Goal: Information Seeking & Learning: Learn about a topic

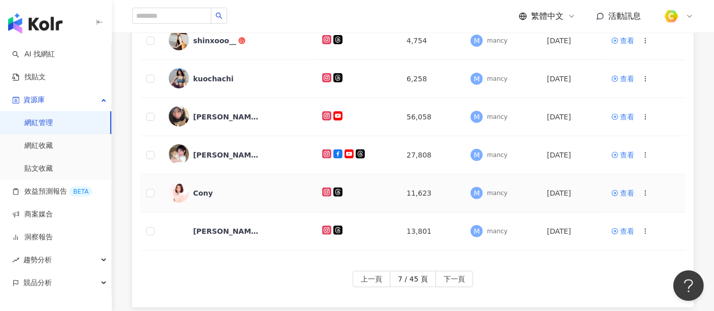
scroll to position [373, 0]
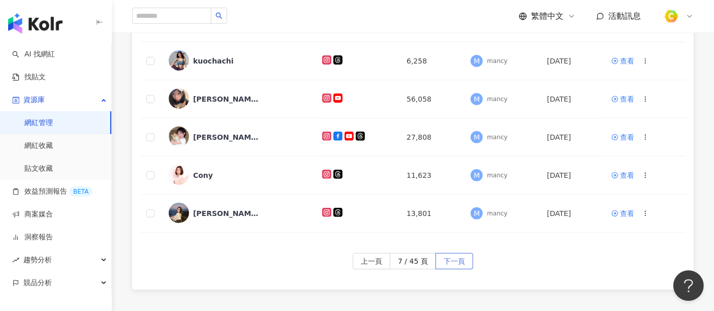
click at [449, 254] on span "下一頁" at bounding box center [454, 262] width 21 height 16
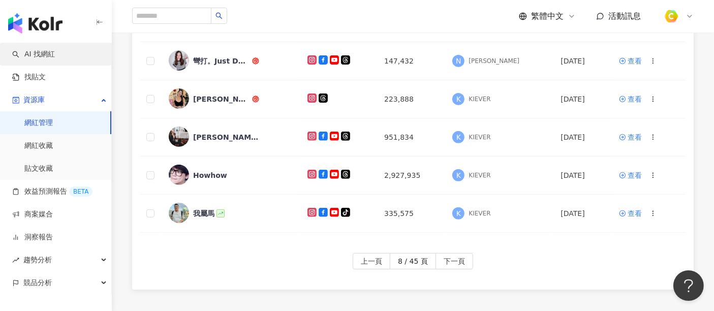
click at [45, 59] on link "AI 找網紅" at bounding box center [33, 54] width 43 height 10
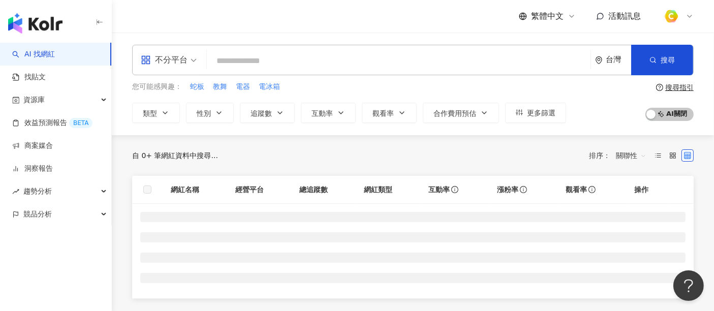
click at [187, 57] on div "不分平台" at bounding box center [164, 60] width 47 height 16
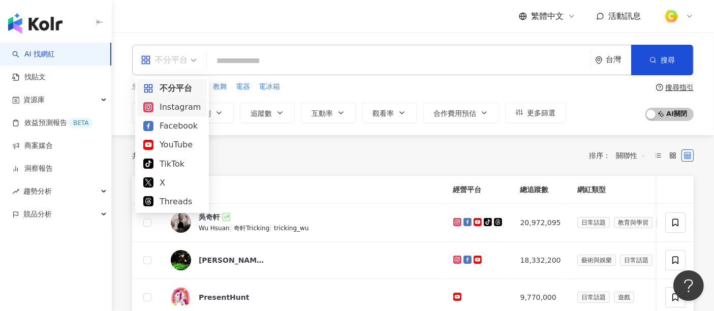
click at [178, 102] on div "Instagram" at bounding box center [171, 107] width 57 height 13
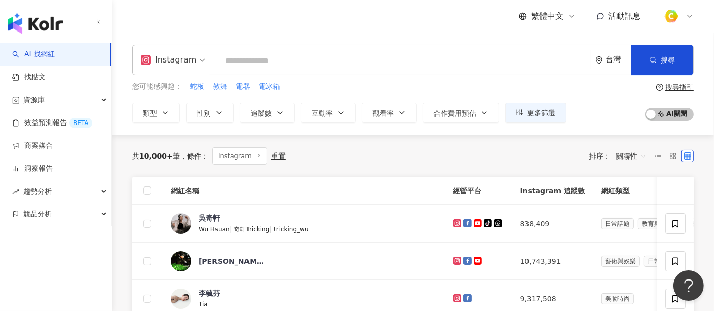
click at [245, 65] on input "search" at bounding box center [402, 60] width 367 height 19
click at [204, 109] on span "性別" at bounding box center [204, 113] width 14 height 8
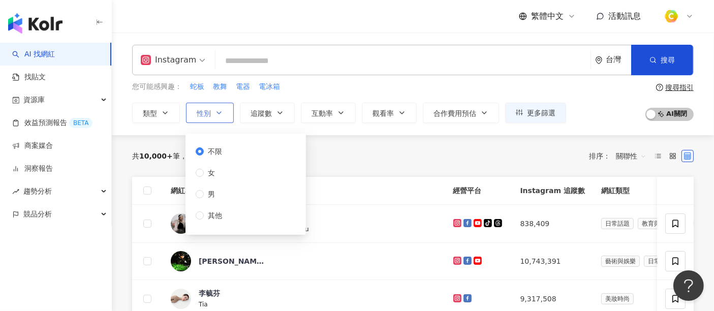
click at [211, 109] on button "性別" at bounding box center [210, 113] width 48 height 20
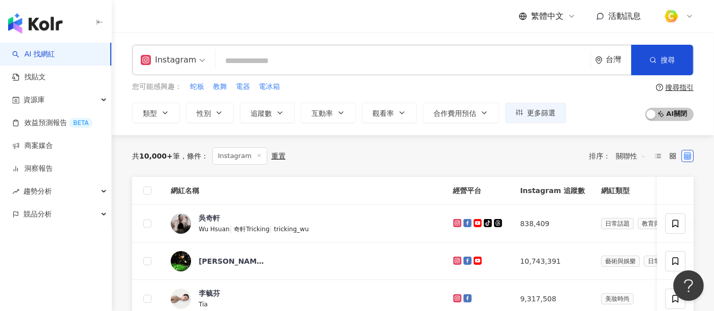
click at [377, 65] on input "search" at bounding box center [402, 60] width 367 height 19
click at [280, 64] on input "search" at bounding box center [402, 60] width 367 height 19
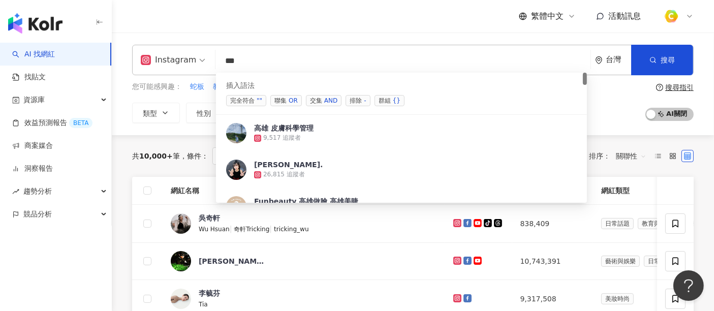
click at [314, 99] on span "交集 AND" at bounding box center [324, 100] width 36 height 11
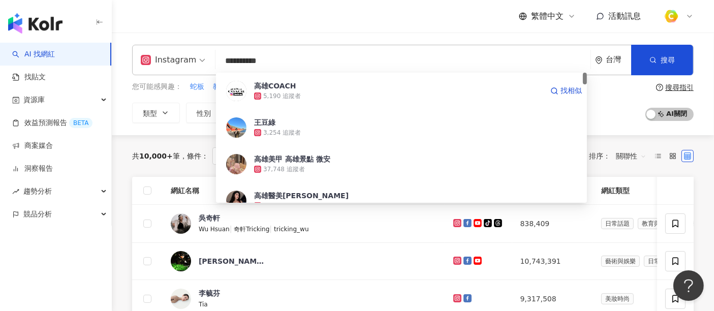
type input "*********"
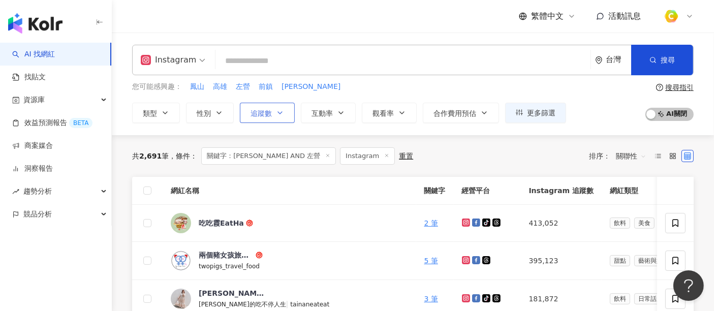
click at [286, 118] on button "追蹤數" at bounding box center [267, 113] width 55 height 20
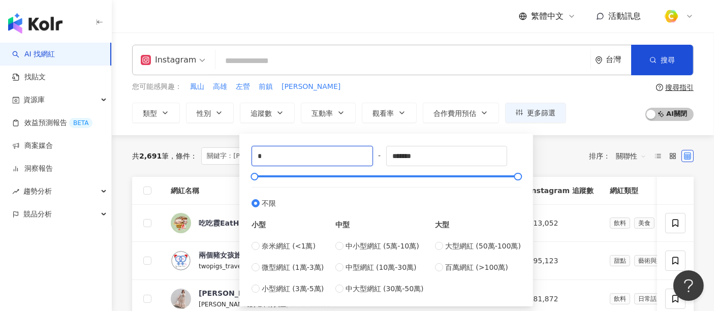
drag, startPoint x: 276, startPoint y: 153, endPoint x: 228, endPoint y: 149, distance: 48.4
type input "****"
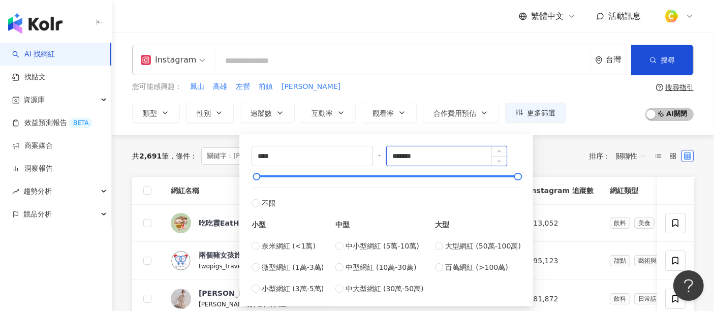
click at [424, 153] on input "*******" at bounding box center [447, 155] width 120 height 19
drag, startPoint x: 426, startPoint y: 156, endPoint x: 377, endPoint y: 156, distance: 49.3
click at [377, 156] on div "**** - ******* 不限 小型 奈米網紅 (<1萬) 微型網紅 (1萬-3萬) 小型網紅 (3萬-5萬) 中型 中小型網紅 (5萬-10萬) 中型網…" at bounding box center [386, 220] width 269 height 148
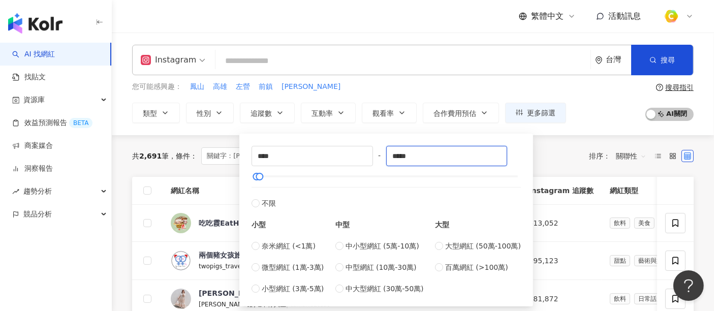
type input "*****"
click at [541, 151] on div "共 2,691 筆 條件 ： 關鍵字：[PERSON_NAME] AND 左營 Instagram 重置 排序： 關聯性" at bounding box center [412, 155] width 561 height 17
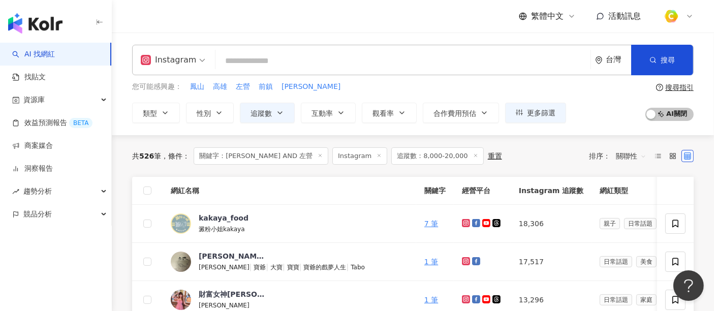
click at [630, 158] on span "關聯性" at bounding box center [631, 156] width 30 height 16
click at [629, 262] on div "關鍵字" at bounding box center [630, 262] width 25 height 11
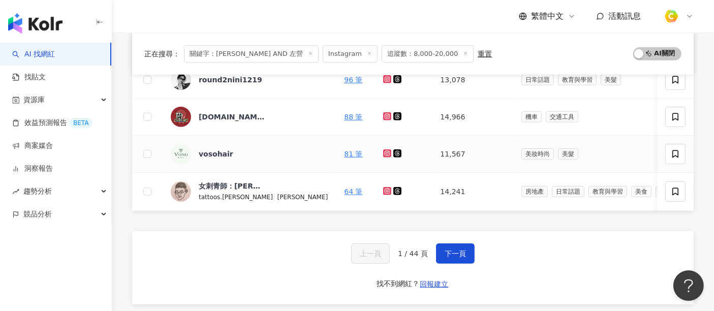
scroll to position [451, 0]
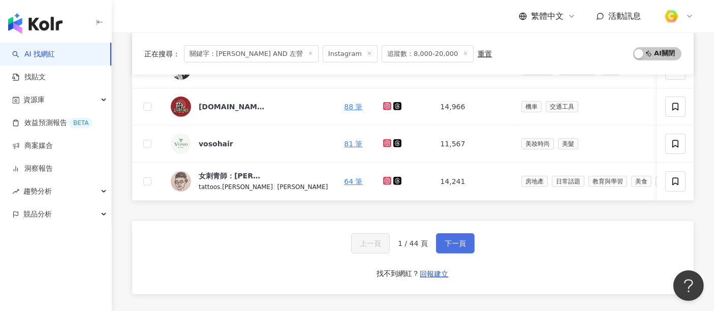
click at [445, 244] on span "下一頁" at bounding box center [455, 243] width 21 height 8
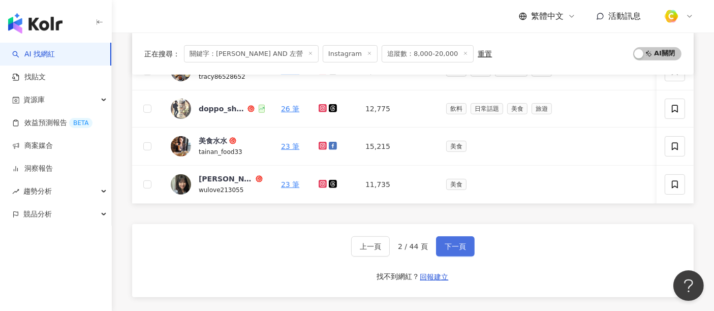
click at [467, 250] on button "下一頁" at bounding box center [455, 246] width 39 height 20
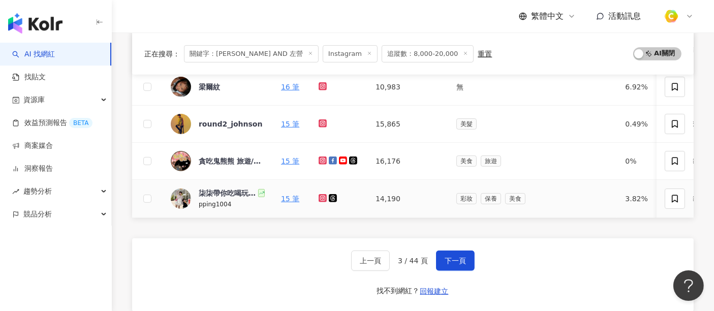
scroll to position [445, 0]
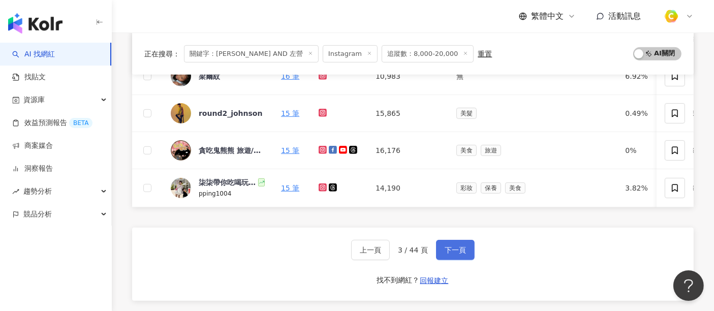
click at [446, 253] on span "下一頁" at bounding box center [455, 250] width 21 height 8
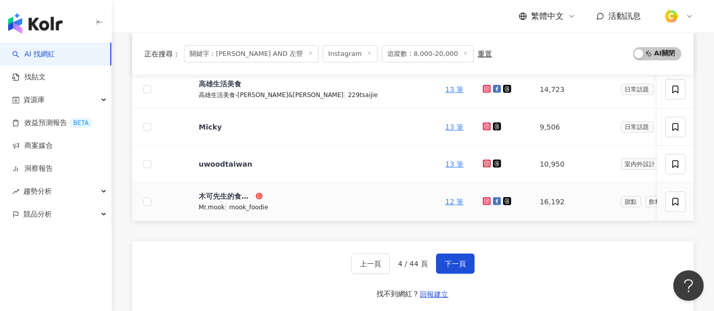
scroll to position [451, 0]
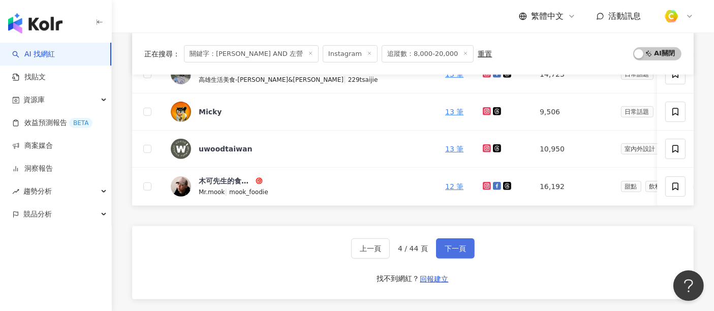
click at [447, 253] on span "下一頁" at bounding box center [455, 248] width 21 height 8
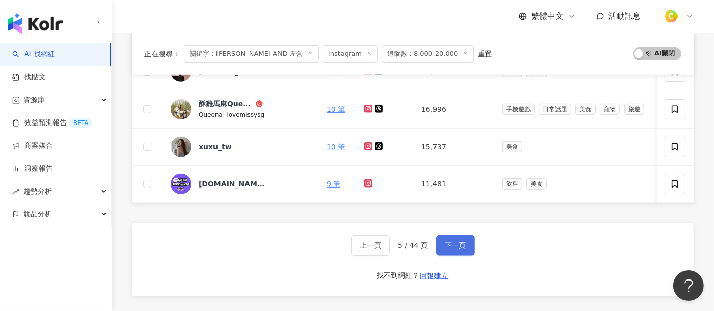
click at [452, 249] on span "下一頁" at bounding box center [455, 245] width 21 height 8
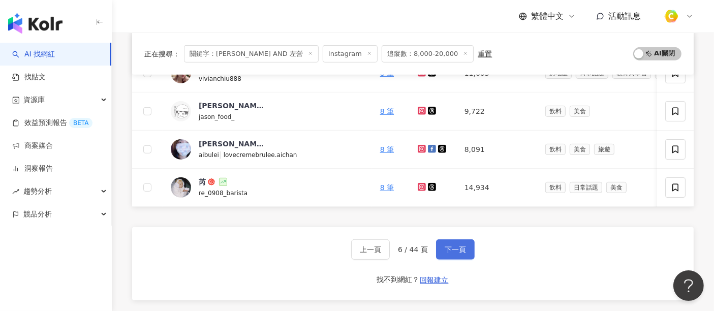
click at [454, 253] on span "下一頁" at bounding box center [455, 249] width 21 height 8
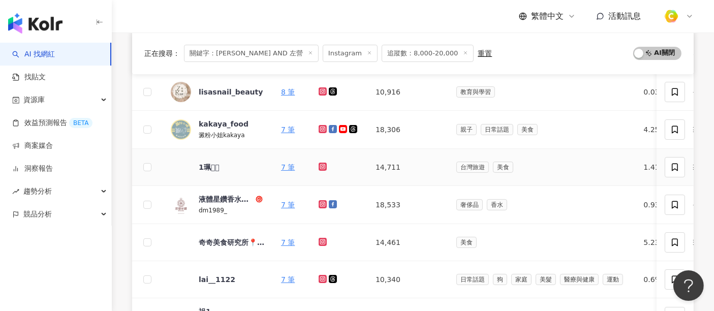
scroll to position [113, 0]
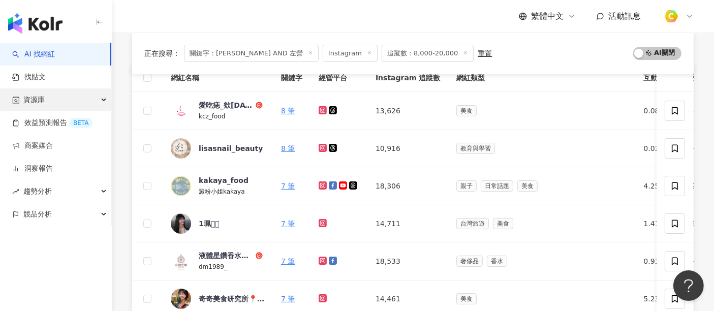
click at [98, 99] on div "資源庫" at bounding box center [55, 99] width 111 height 23
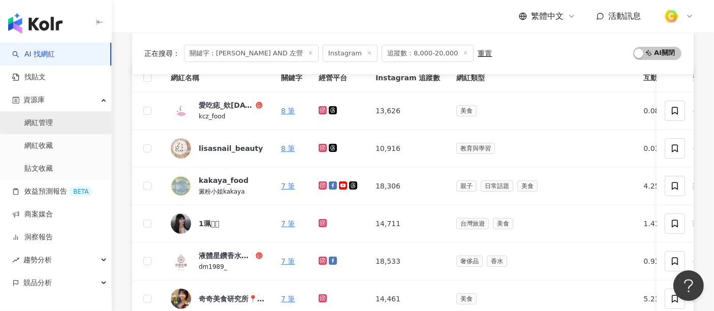
scroll to position [169, 0]
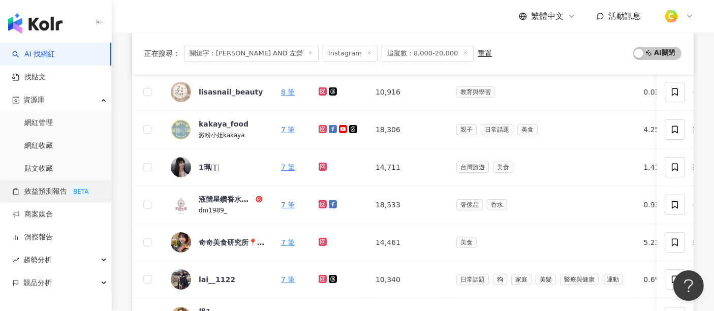
click at [44, 194] on link "效益預測報告 BETA" at bounding box center [52, 191] width 80 height 10
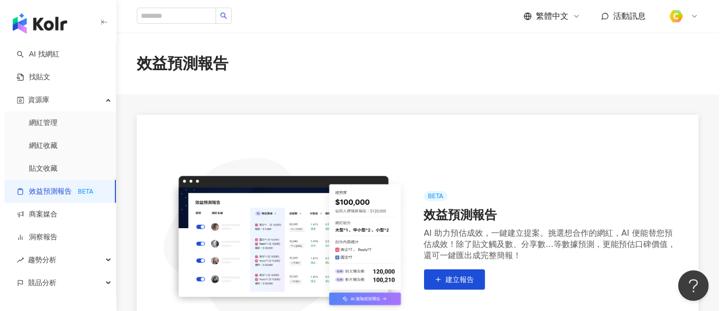
scroll to position [218, 0]
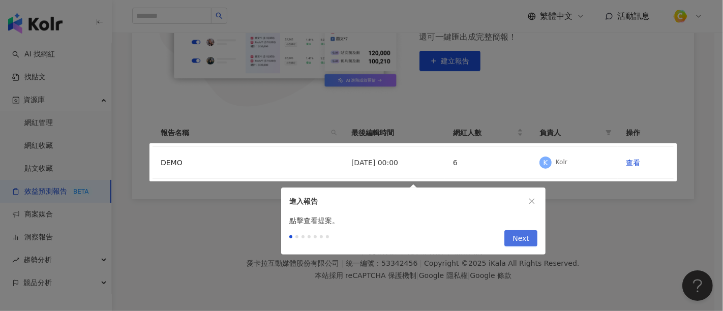
click at [519, 235] on span "Next" at bounding box center [520, 239] width 17 height 16
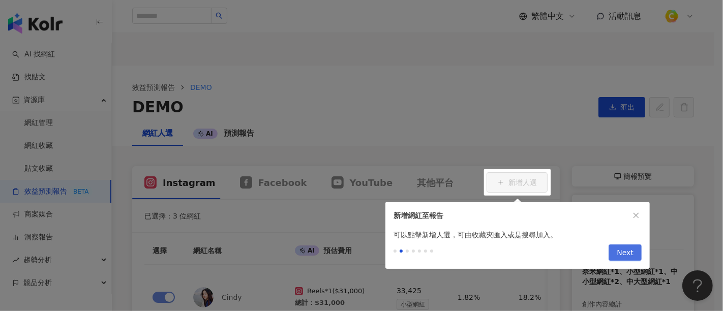
click at [621, 255] on span "Next" at bounding box center [624, 253] width 17 height 16
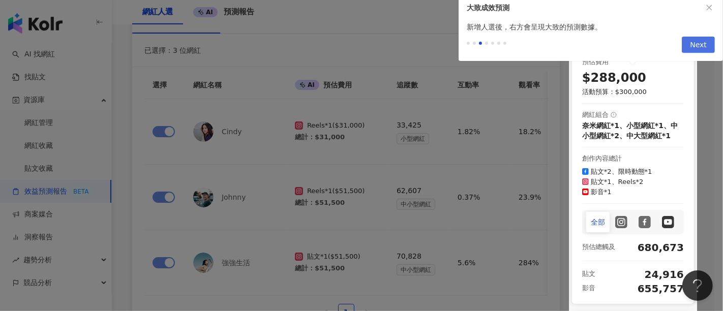
click at [698, 47] on span "Next" at bounding box center [697, 45] width 17 height 16
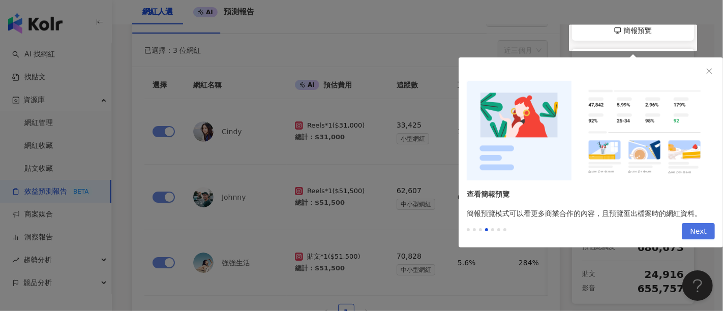
click at [691, 228] on span "Next" at bounding box center [697, 232] width 17 height 16
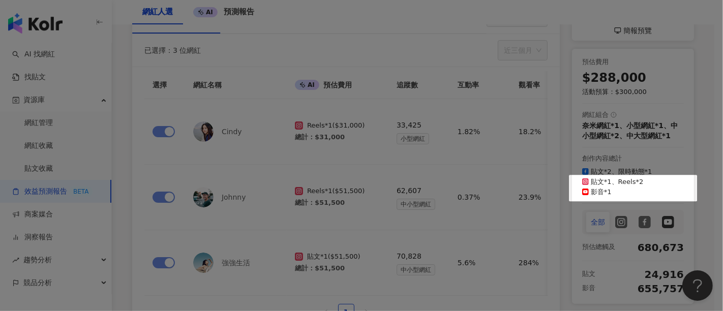
scroll to position [307, 0]
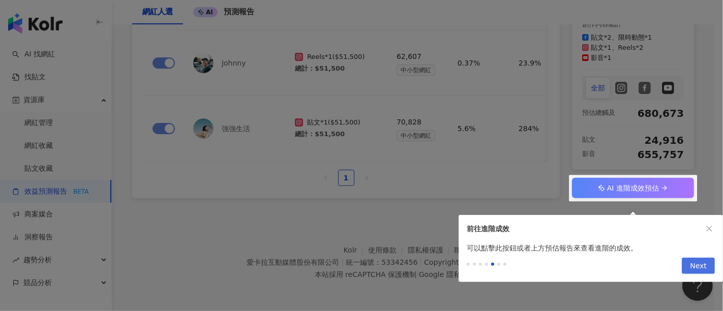
click at [704, 259] on span "Next" at bounding box center [697, 266] width 17 height 16
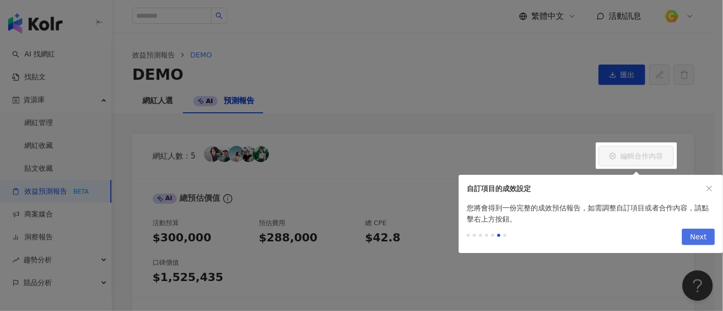
click at [696, 233] on span "Next" at bounding box center [697, 237] width 17 height 16
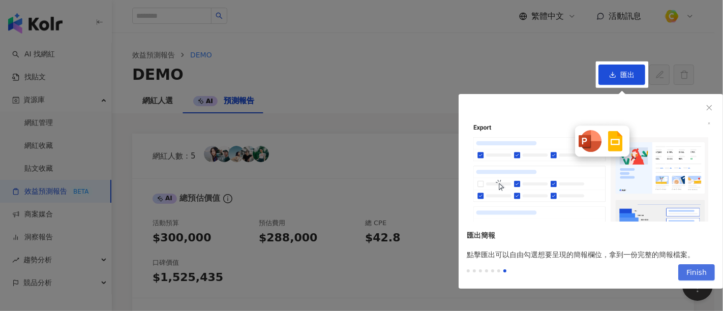
click at [710, 273] on button "Finish" at bounding box center [696, 272] width 37 height 16
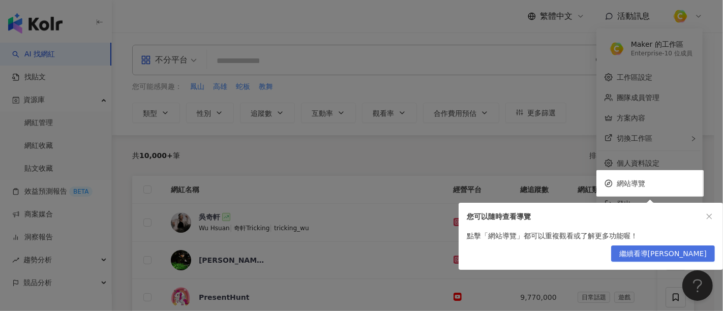
click at [701, 253] on span "繼續看導[PERSON_NAME]" at bounding box center [662, 254] width 87 height 16
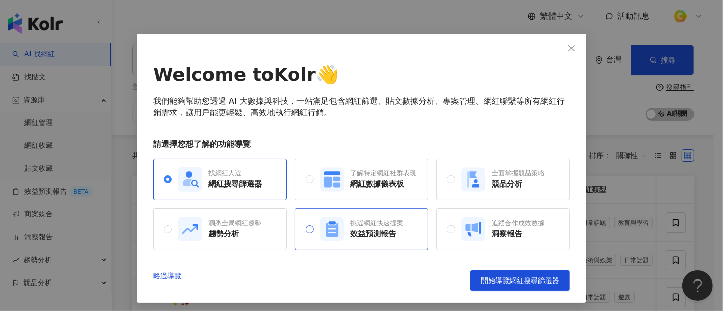
scroll to position [20, 0]
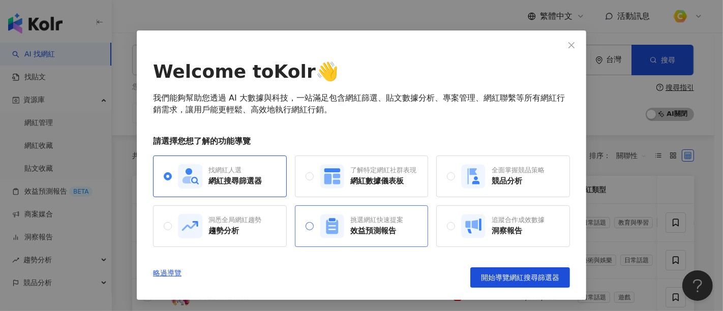
click at [372, 221] on div "挑選網紅快速提案" at bounding box center [376, 219] width 53 height 9
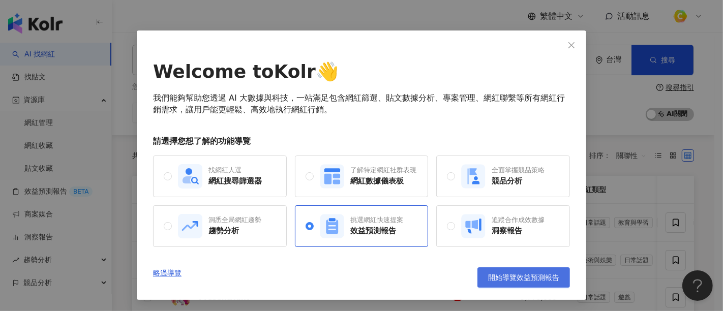
click at [522, 274] on span "開始導覽效益預測報告" at bounding box center [523, 277] width 71 height 8
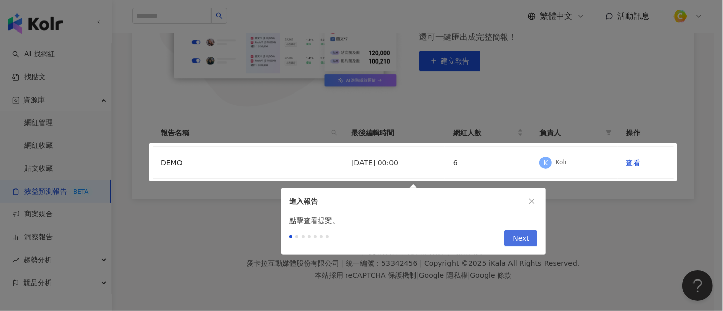
click at [508, 235] on button "Next" at bounding box center [520, 238] width 33 height 16
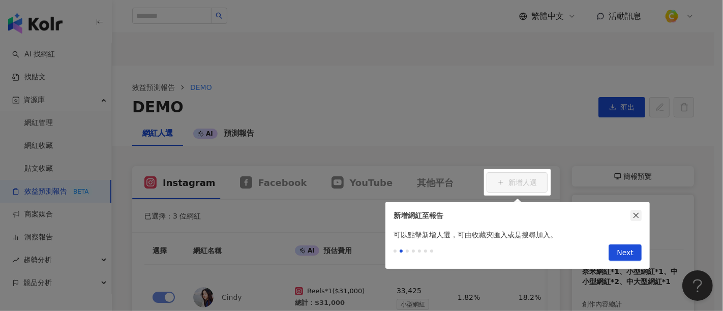
click at [637, 216] on icon "close" at bounding box center [636, 216] width 6 height 6
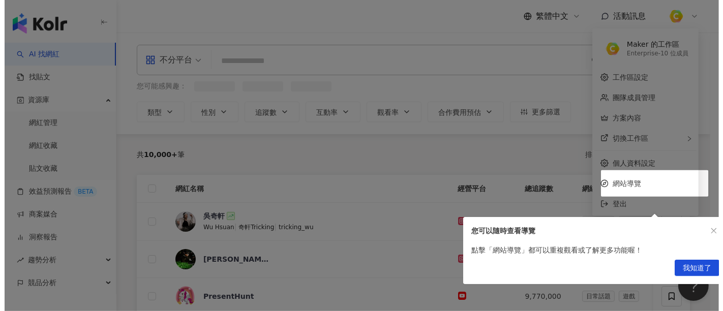
scroll to position [56, 0]
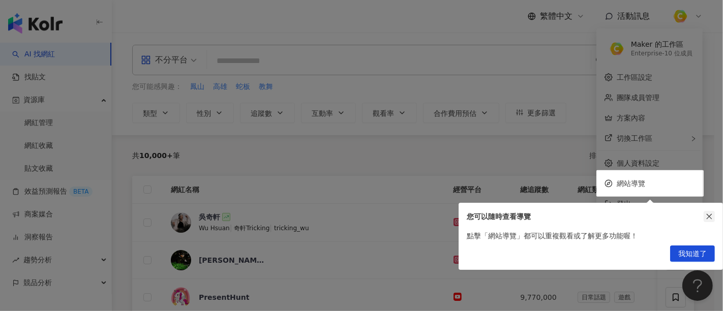
click at [708, 215] on icon "close" at bounding box center [708, 216] width 7 height 7
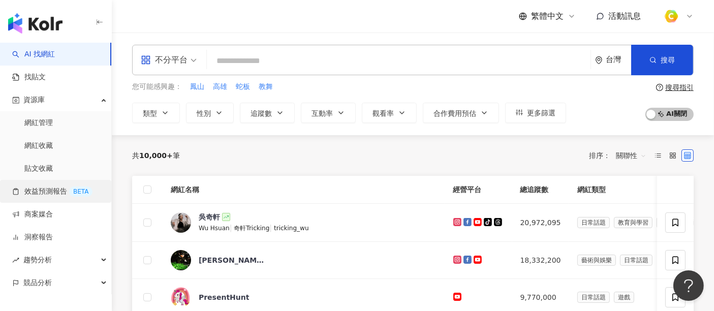
click at [38, 190] on link "效益預測報告 BETA" at bounding box center [52, 191] width 80 height 10
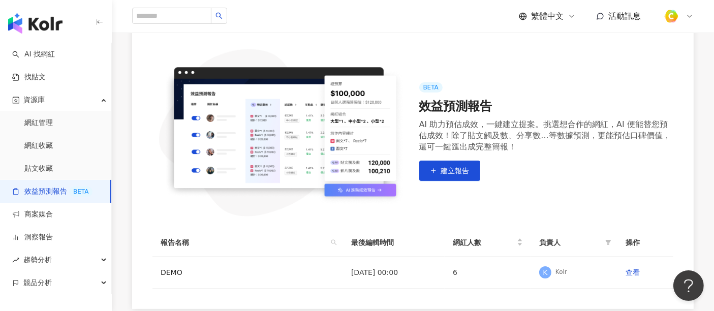
scroll to position [169, 0]
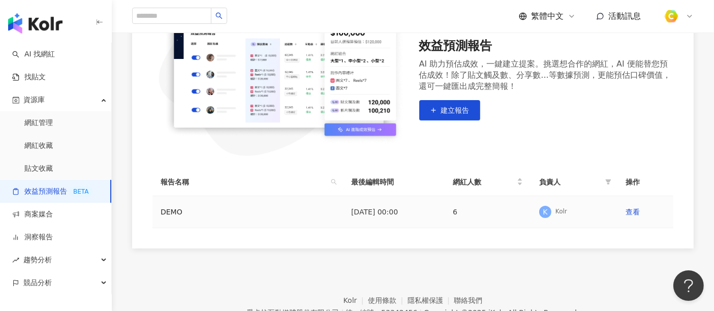
click at [605, 210] on div "K Kolr" at bounding box center [574, 211] width 70 height 15
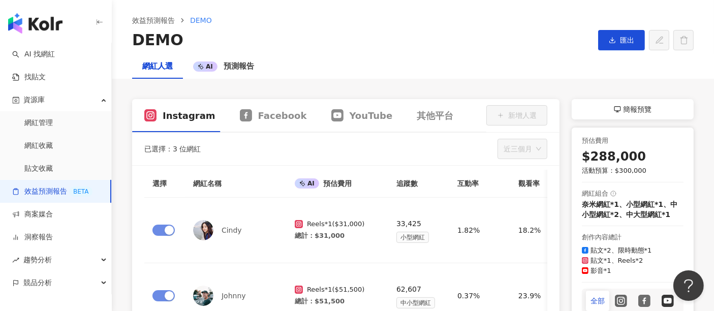
scroll to position [56, 0]
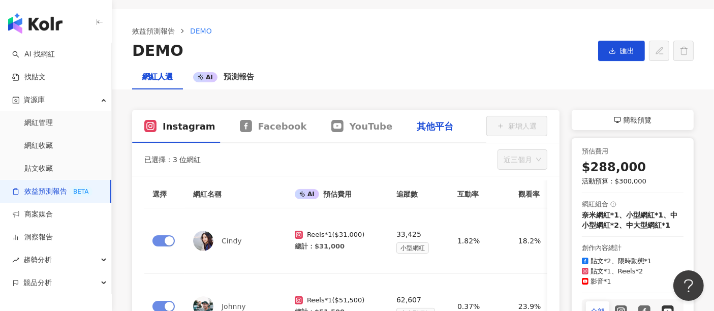
click at [417, 128] on div "其他平台" at bounding box center [435, 126] width 37 height 13
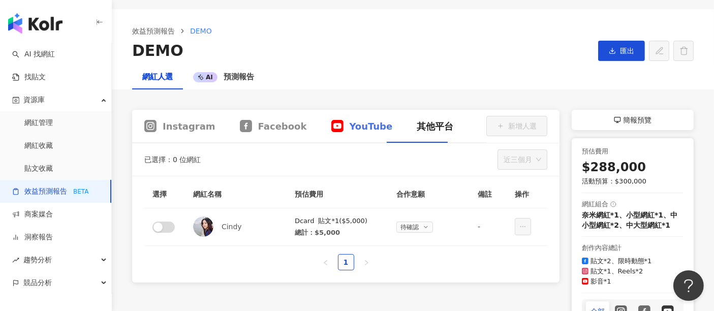
click at [363, 133] on div "YouTube" at bounding box center [362, 126] width 86 height 33
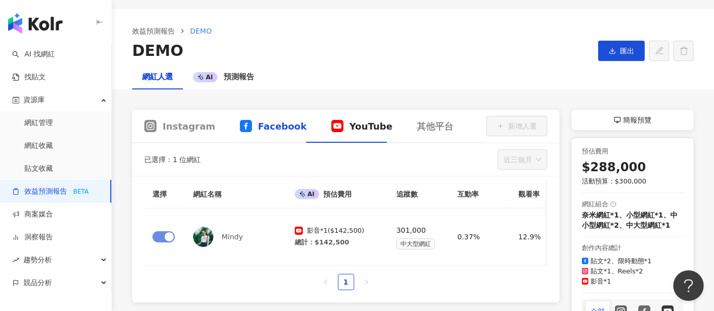
click at [282, 128] on span "Facebook" at bounding box center [282, 126] width 49 height 13
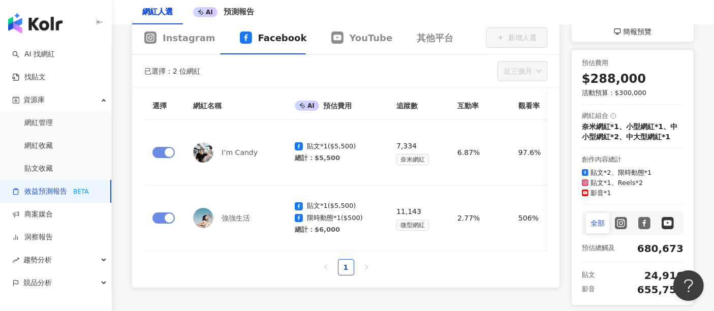
scroll to position [169, 0]
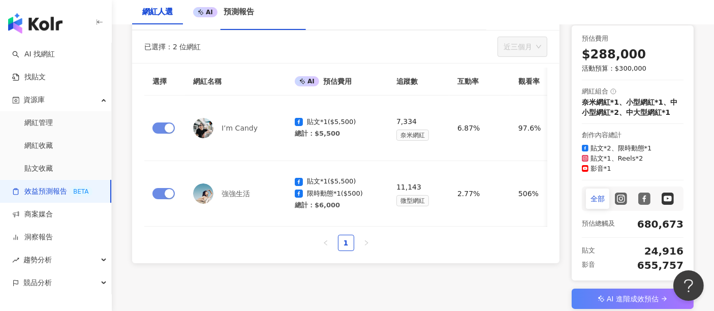
click at [621, 202] on rect at bounding box center [621, 198] width 10 height 9
click at [647, 195] on icon at bounding box center [644, 199] width 12 height 12
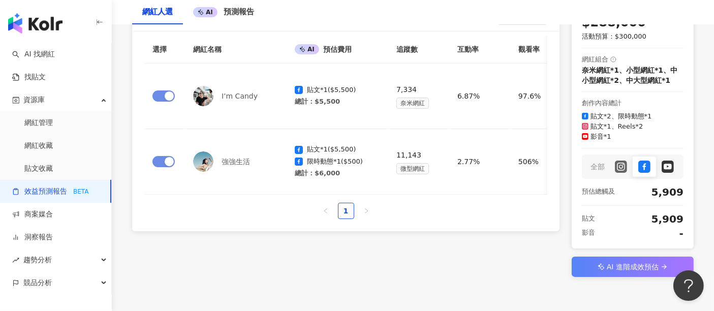
scroll to position [226, 0]
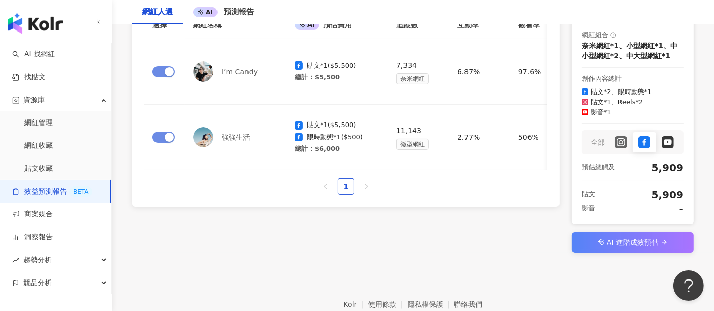
click at [678, 143] on div at bounding box center [667, 142] width 23 height 20
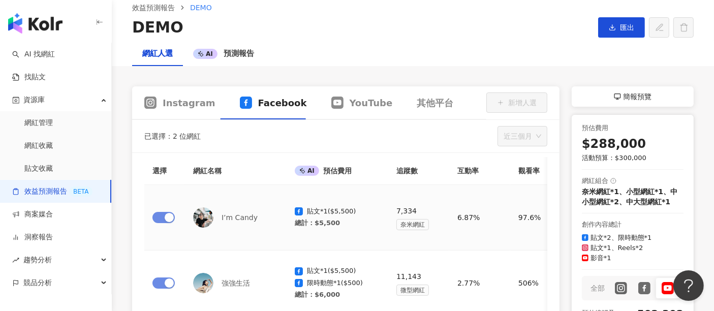
scroll to position [56, 0]
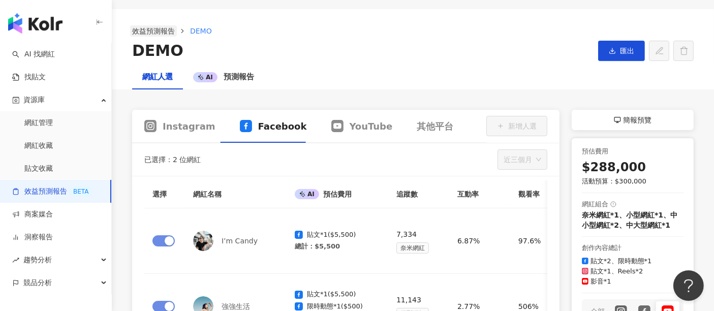
click at [174, 29] on link "效益預測報告" at bounding box center [153, 30] width 47 height 11
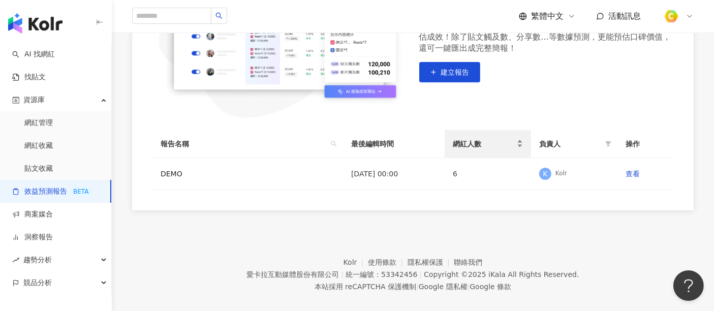
scroll to position [218, 0]
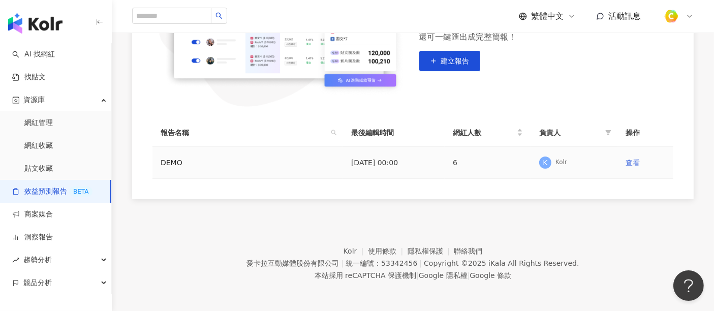
click at [630, 164] on link "查看" at bounding box center [632, 163] width 14 height 8
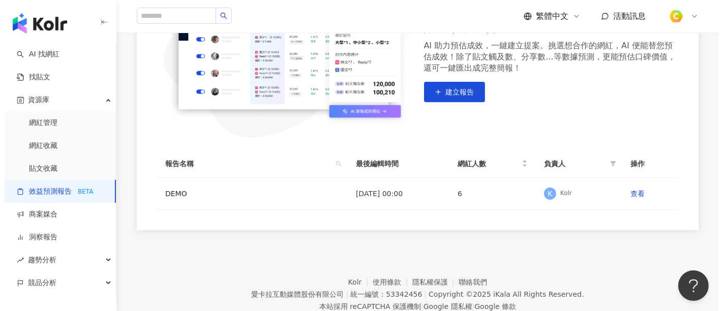
scroll to position [162, 0]
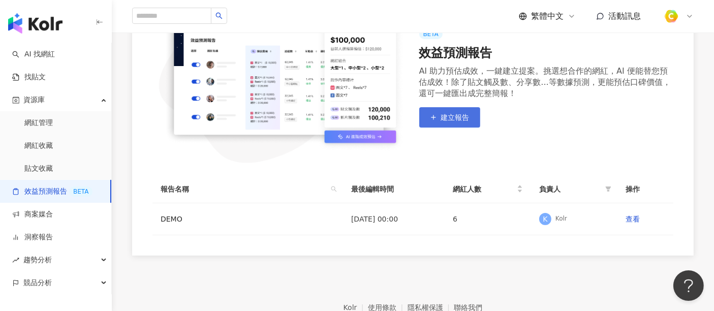
click at [451, 121] on span "建立報告" at bounding box center [455, 117] width 28 height 8
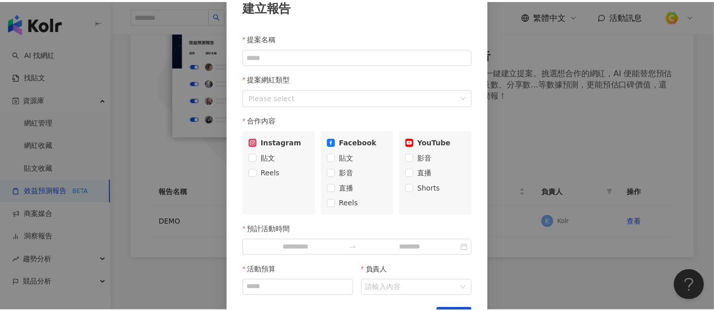
scroll to position [0, 0]
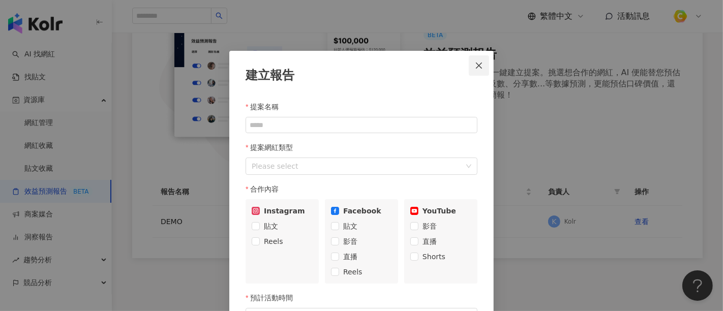
click at [476, 63] on icon "close" at bounding box center [479, 65] width 6 height 6
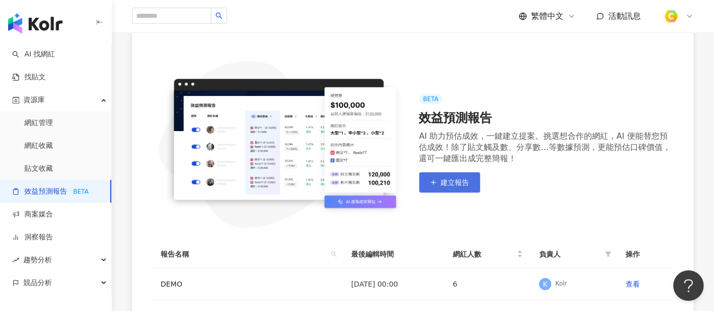
scroll to position [162, 0]
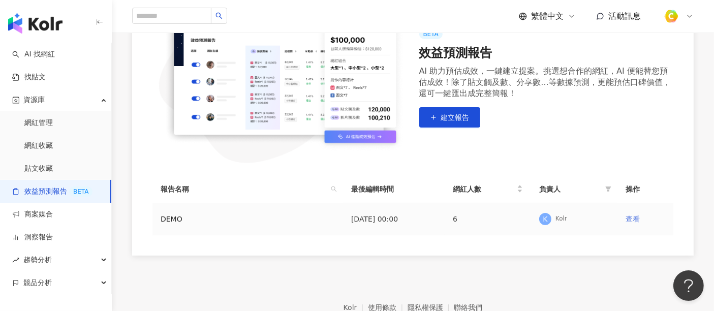
click at [634, 221] on link "查看" at bounding box center [632, 219] width 14 height 8
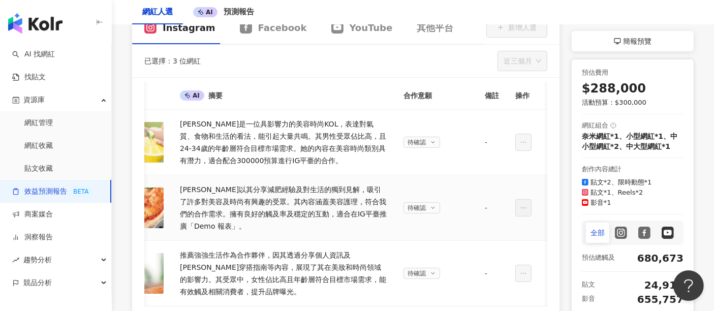
scroll to position [81, 0]
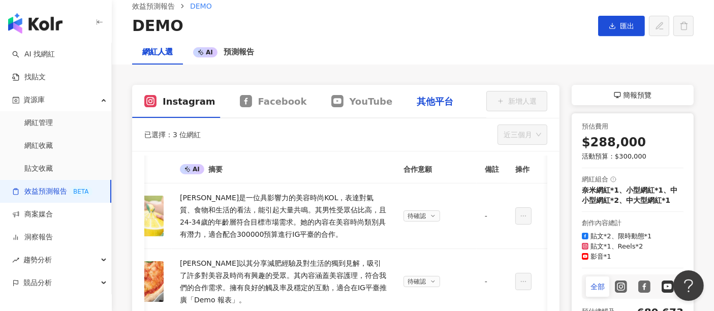
click at [417, 103] on div "其他平台" at bounding box center [435, 101] width 37 height 13
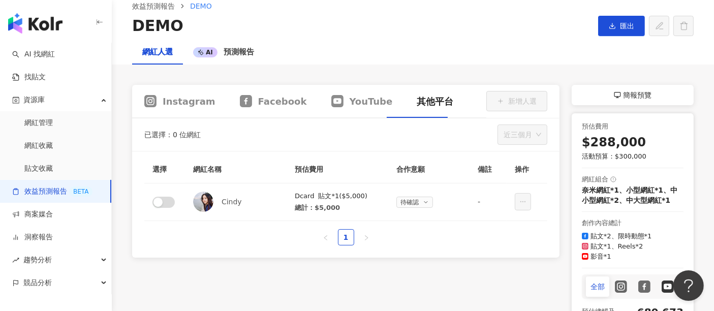
scroll to position [0, 0]
click at [350, 97] on span "YouTube" at bounding box center [371, 101] width 43 height 13
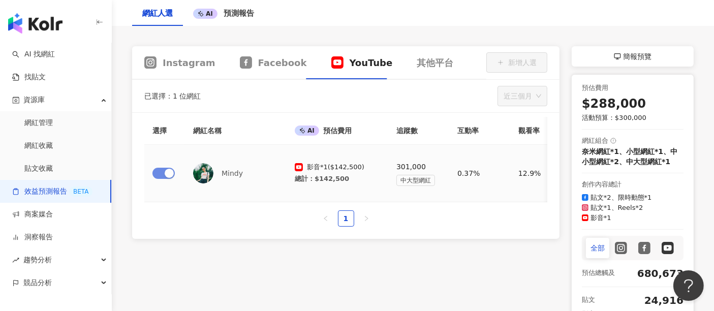
scroll to position [138, 0]
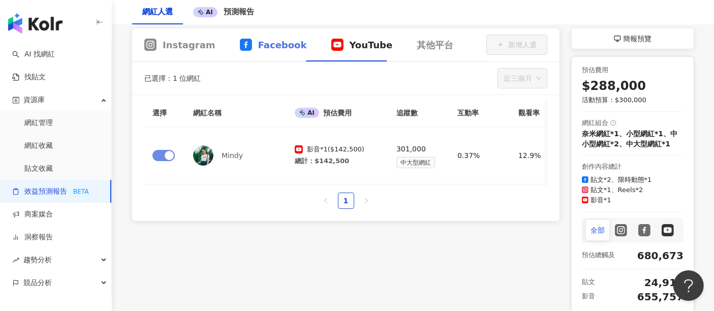
click at [253, 34] on div "Facebook" at bounding box center [273, 44] width 91 height 33
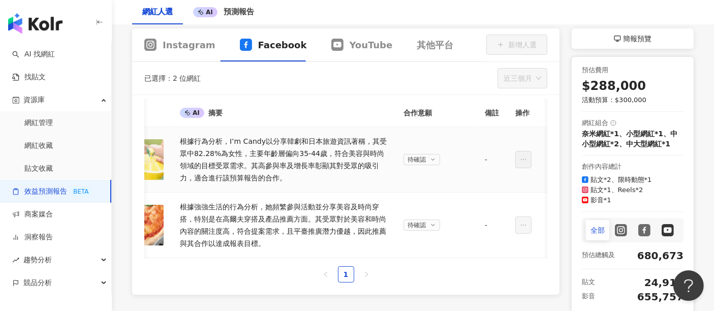
click at [229, 146] on div "根據行為分析，I’m Candy以分享韓劇和日本旅遊資訊著稱，其受眾中82.28%為女性，主要年齡層偏向35-44歲，符合美容與時尚領域的目標受眾需求。其高參…" at bounding box center [283, 159] width 207 height 49
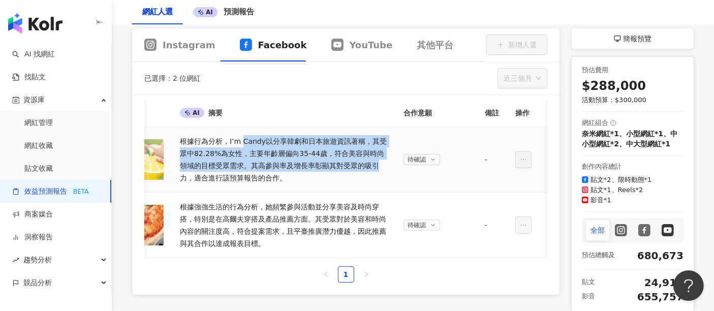
drag, startPoint x: 246, startPoint y: 142, endPoint x: 380, endPoint y: 167, distance: 136.0
click at [380, 167] on div "根據行為分析，I’m Candy以分享韓劇和日本旅遊資訊著稱，其受眾中82.28%為女性，主要年齡層偏向35-44歲，符合美容與時尚領域的目標受眾需求。其高參…" at bounding box center [283, 159] width 207 height 49
click at [373, 169] on div "根據行為分析，I’m Candy以分享韓劇和日本旅遊資訊著稱，其受眾中82.28%為女性，主要年齡層偏向35-44歲，符合美容與時尚領域的目標受眾需求。其高參…" at bounding box center [283, 159] width 207 height 49
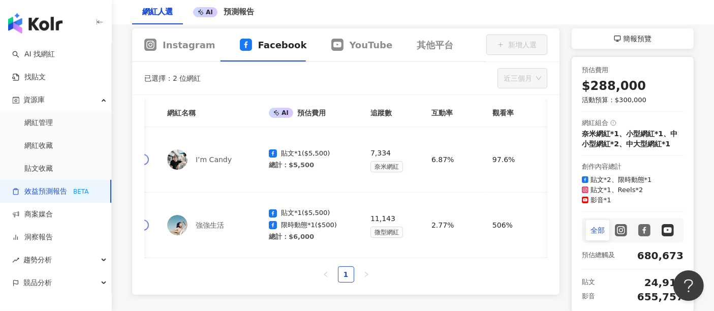
scroll to position [0, 0]
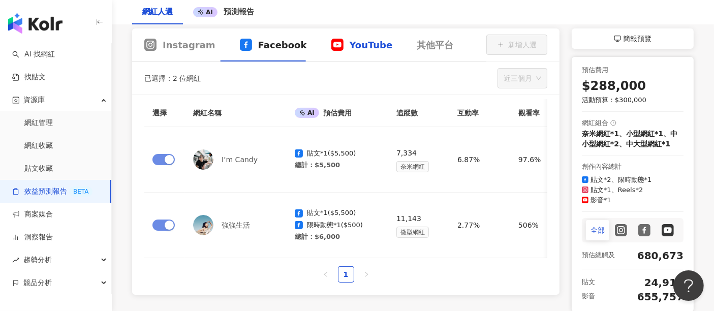
click at [350, 47] on span "YouTube" at bounding box center [371, 45] width 43 height 13
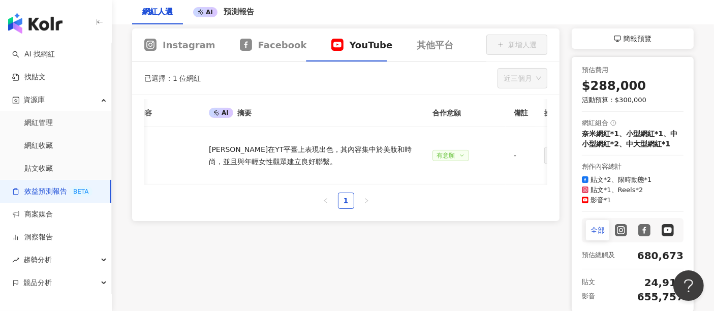
scroll to position [0, 796]
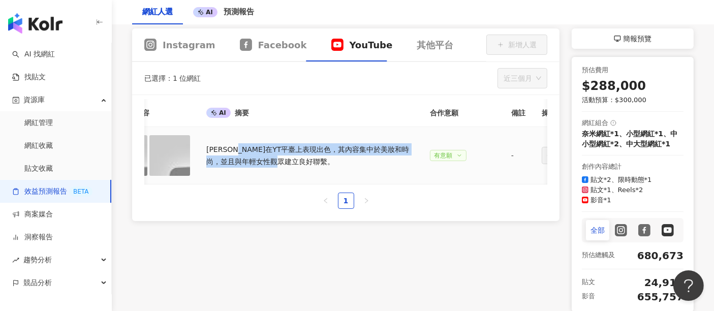
drag, startPoint x: 236, startPoint y: 151, endPoint x: 366, endPoint y: 155, distance: 129.6
click at [366, 155] on div "[PERSON_NAME]在YT平臺上表現出色，其內容集中於美妝和時尚，並且與年輕女性觀眾建立良好聯繫。" at bounding box center [309, 155] width 207 height 24
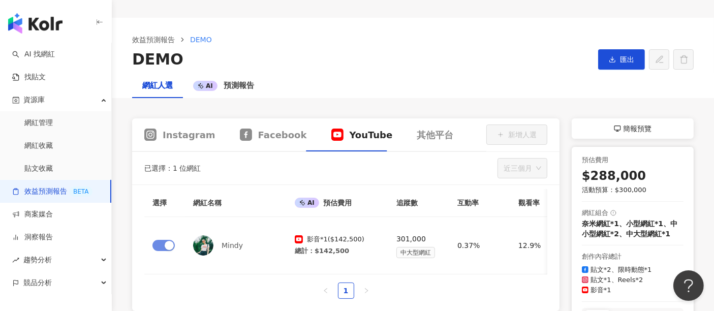
scroll to position [24, 0]
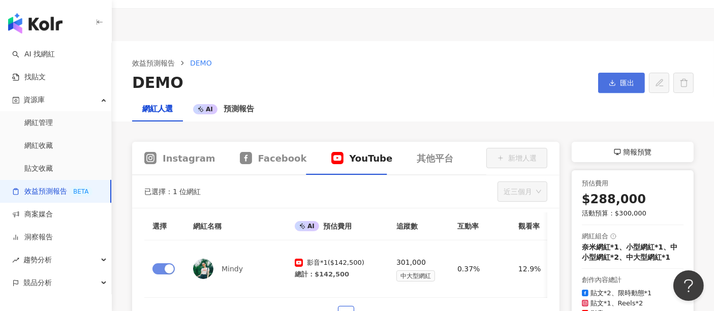
click at [620, 81] on span "匯出" at bounding box center [627, 83] width 14 height 8
click at [491, 90] on div "DEMO" at bounding box center [361, 83] width 458 height 20
click at [192, 160] on span "Instagram" at bounding box center [189, 158] width 53 height 13
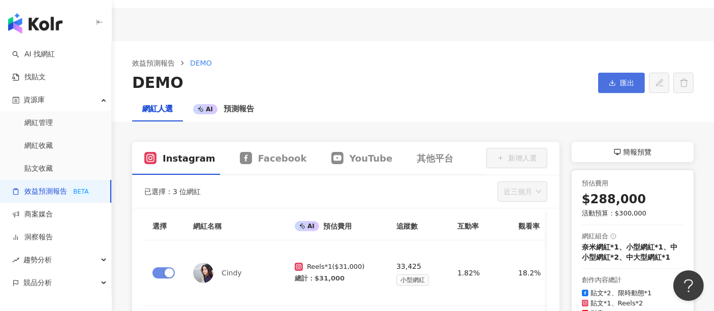
click at [617, 82] on button "匯出" at bounding box center [621, 83] width 47 height 20
click at [543, 110] on div "網紅人選 AI 預測報告" at bounding box center [413, 109] width 602 height 24
click at [636, 153] on span "簡報預覽" at bounding box center [637, 152] width 28 height 12
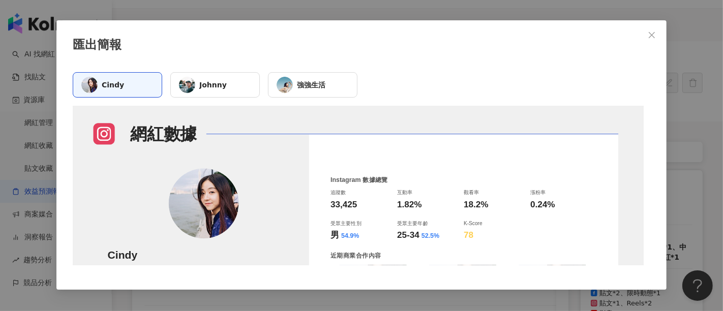
scroll to position [0, 0]
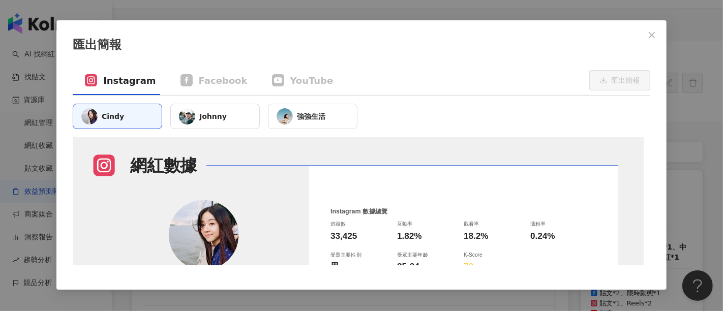
click at [222, 115] on span "Johnny" at bounding box center [212, 116] width 27 height 8
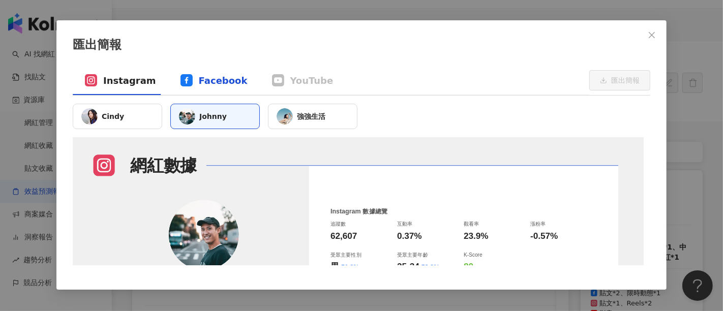
click at [199, 79] on span "Facebook" at bounding box center [223, 80] width 49 height 13
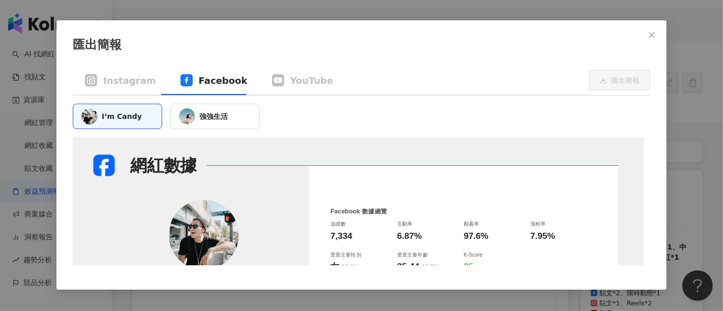
click at [241, 118] on div "強強生活" at bounding box center [214, 116] width 89 height 25
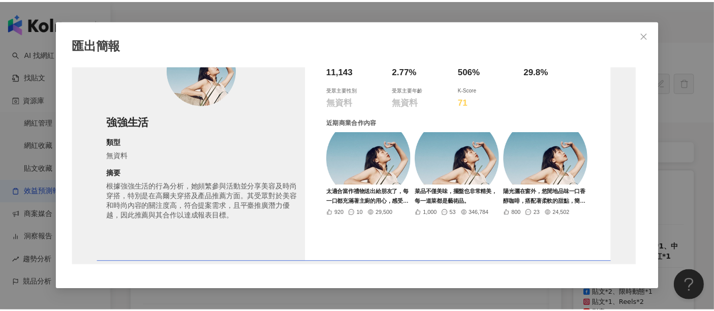
scroll to position [192, 0]
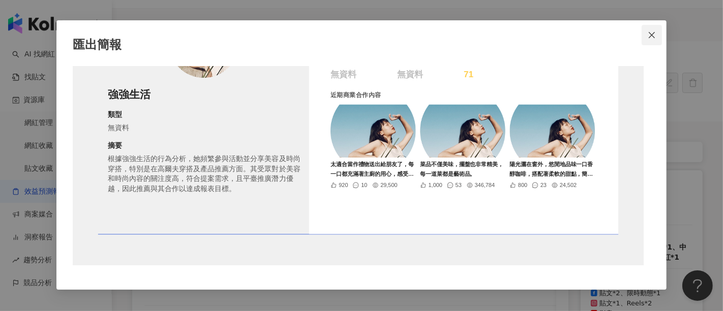
click at [646, 33] on span "Close" at bounding box center [651, 35] width 20 height 8
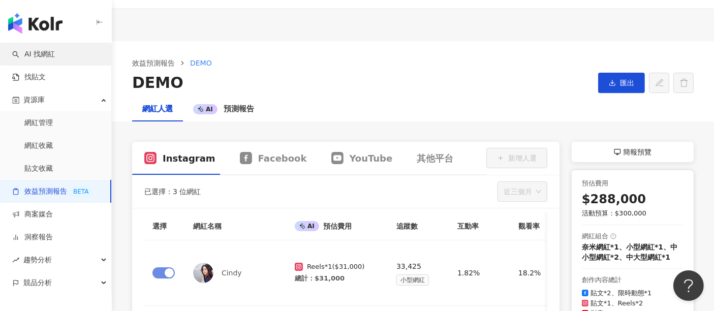
click at [51, 59] on link "AI 找網紅" at bounding box center [33, 54] width 43 height 10
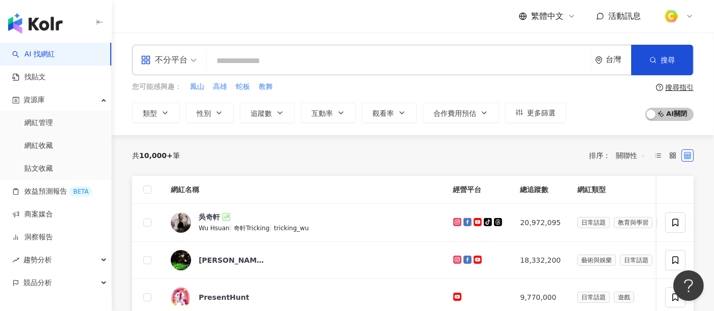
click at [186, 62] on div "不分平台" at bounding box center [164, 60] width 47 height 16
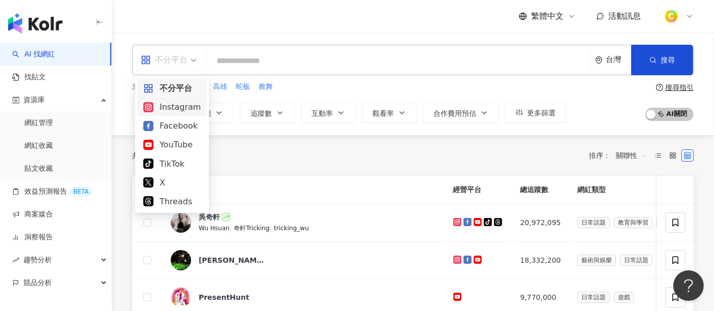
click at [179, 110] on div "Instagram" at bounding box center [171, 107] width 57 height 13
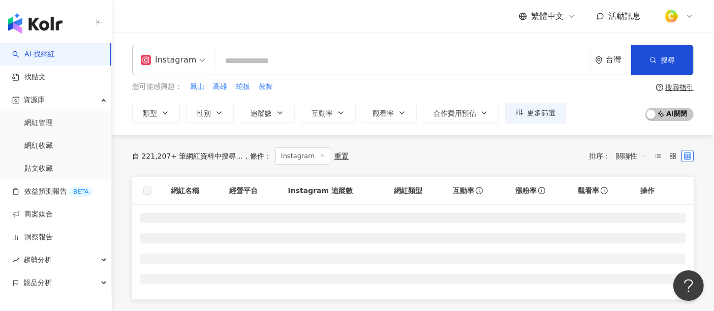
click at [303, 66] on input "search" at bounding box center [402, 60] width 367 height 19
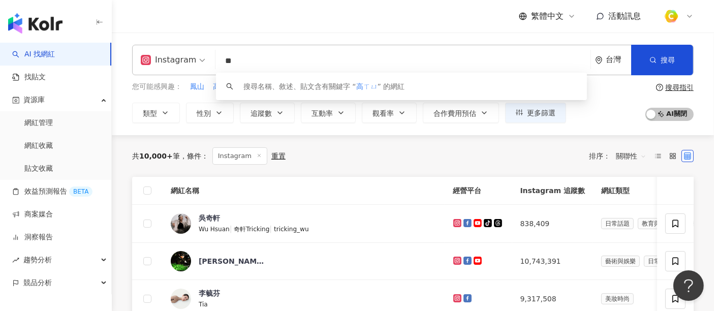
type input "*"
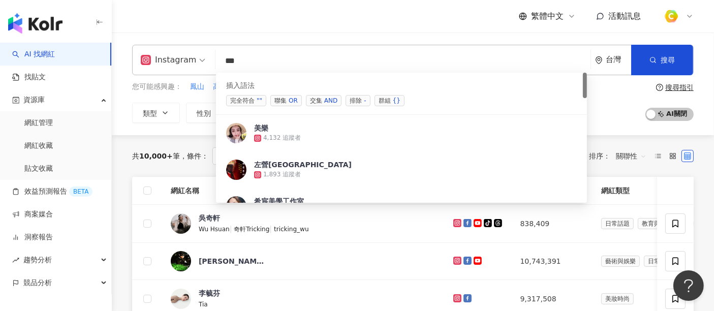
click at [314, 96] on span "交集 AND" at bounding box center [324, 100] width 36 height 11
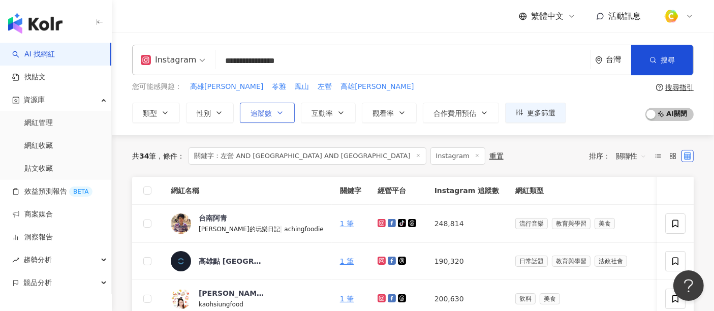
type input "**********"
click at [274, 115] on button "追蹤數" at bounding box center [267, 113] width 55 height 20
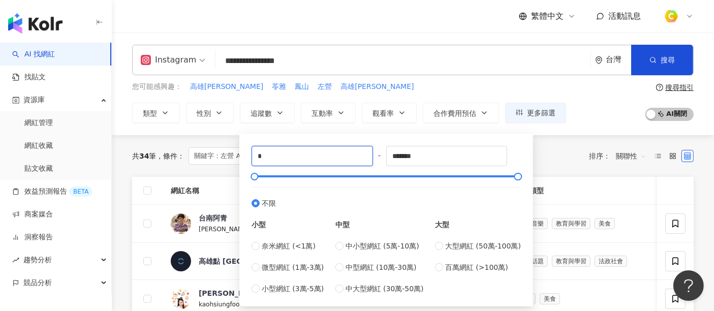
drag, startPoint x: 282, startPoint y: 154, endPoint x: 231, endPoint y: 159, distance: 51.5
type input "****"
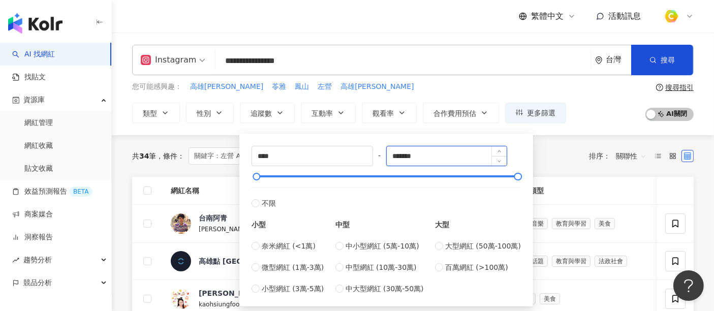
click at [460, 156] on input "*******" at bounding box center [447, 155] width 120 height 19
drag, startPoint x: 433, startPoint y: 158, endPoint x: 377, endPoint y: 158, distance: 55.9
click at [377, 158] on div "**** - ******* 不限 小型 奈米網紅 (<1萬) 微型網紅 (1萬-3萬) 小型網紅 (3萬-5萬) 中型 中小型網紅 (5萬-10萬) 中型網…" at bounding box center [386, 220] width 269 height 148
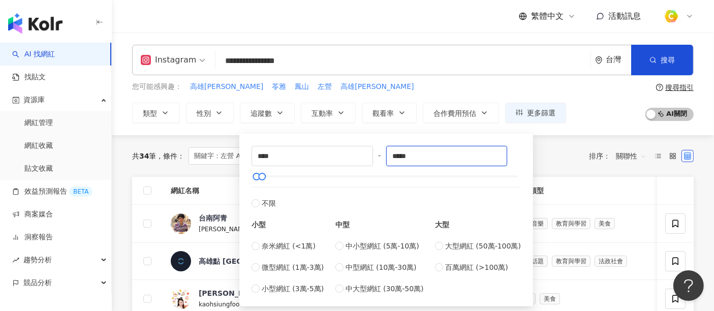
type input "*****"
click at [546, 154] on div "共 34 筆 條件 ： 關鍵字：左營 AND [GEOGRAPHIC_DATA] AND 前鎮 Instagram 重置 排序： 關聯性" at bounding box center [412, 155] width 561 height 17
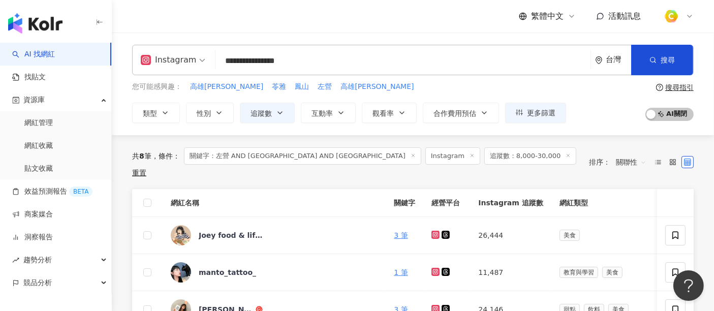
click at [325, 56] on input "**********" at bounding box center [402, 60] width 367 height 19
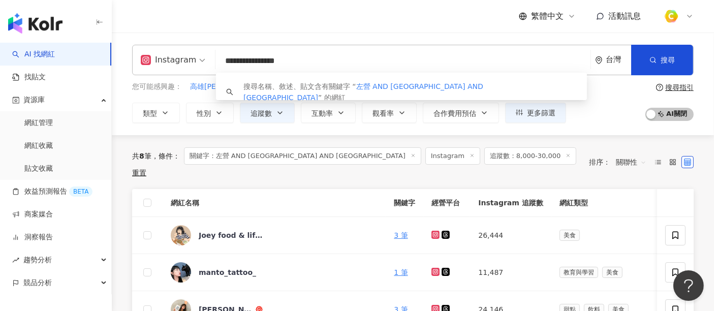
drag, startPoint x: 258, startPoint y: 60, endPoint x: 202, endPoint y: 60, distance: 55.9
click at [202, 60] on div "**********" at bounding box center [412, 60] width 561 height 30
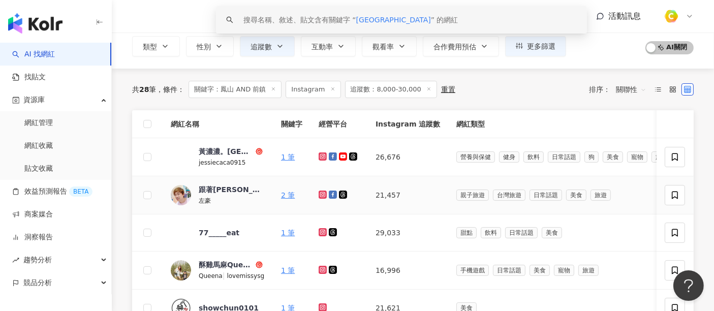
scroll to position [56, 0]
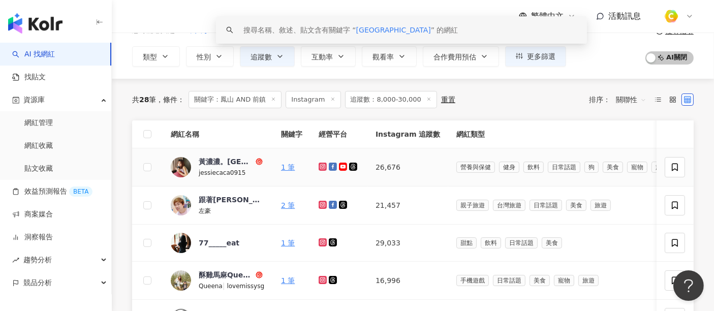
type input "*********"
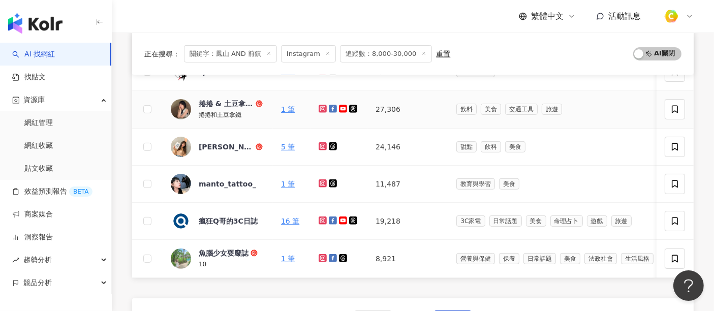
scroll to position [395, 0]
